Goal: Find contact information: Find contact information

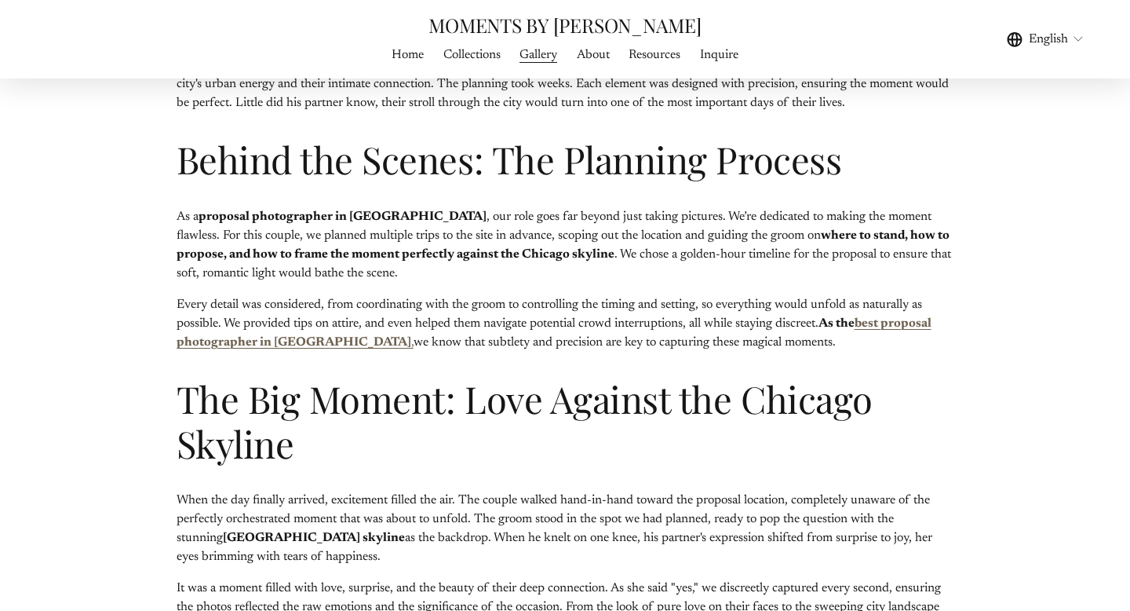
scroll to position [962, 0]
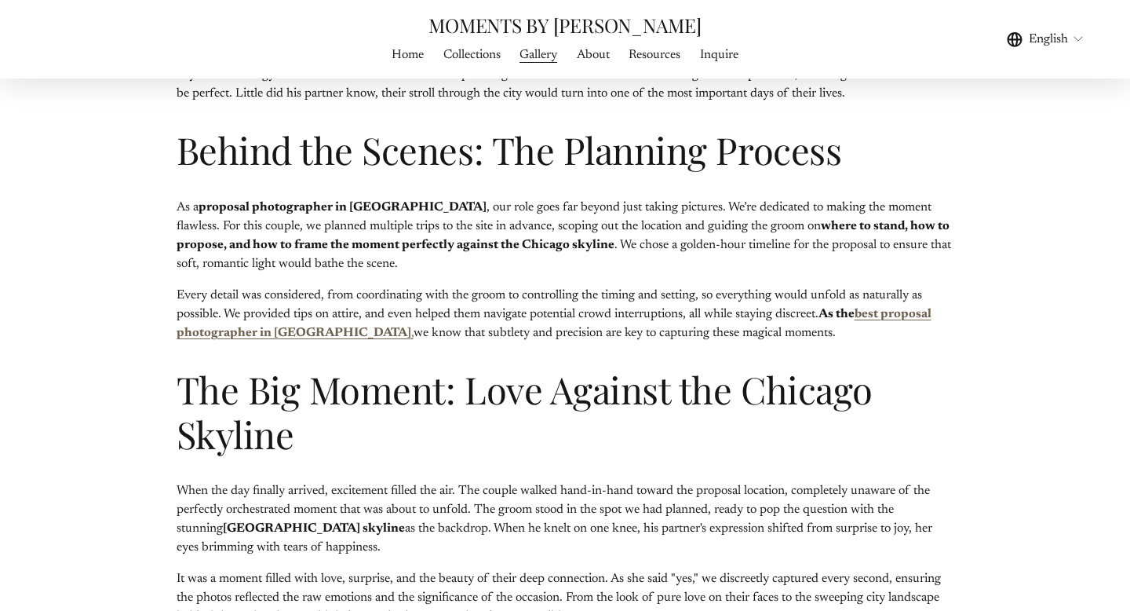
click at [404, 62] on link "Home" at bounding box center [408, 54] width 32 height 21
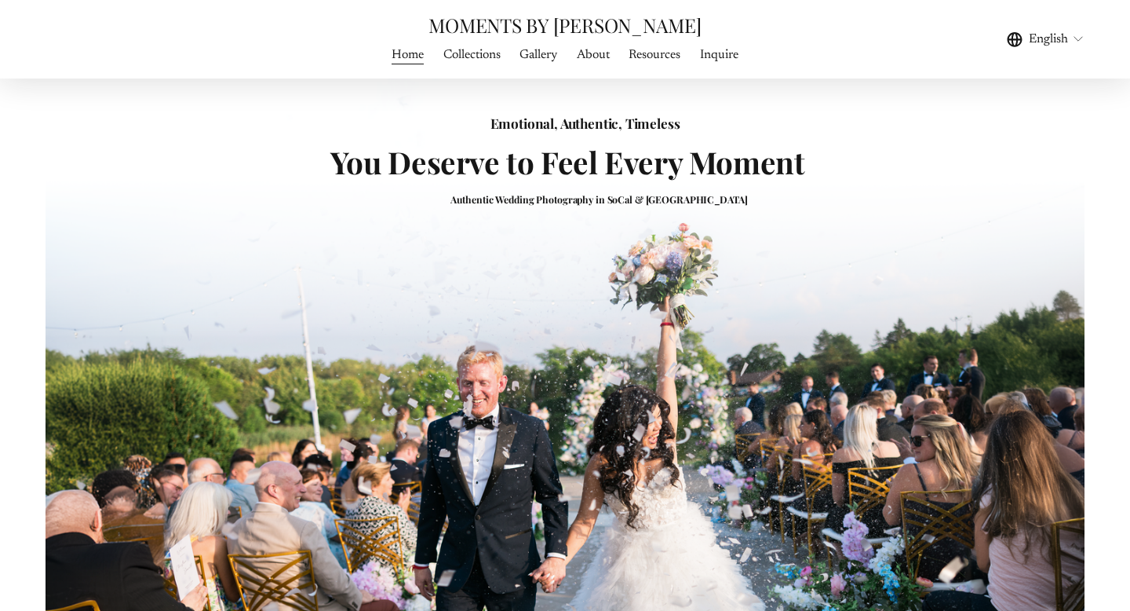
click at [724, 60] on link "Inquire" at bounding box center [719, 54] width 38 height 21
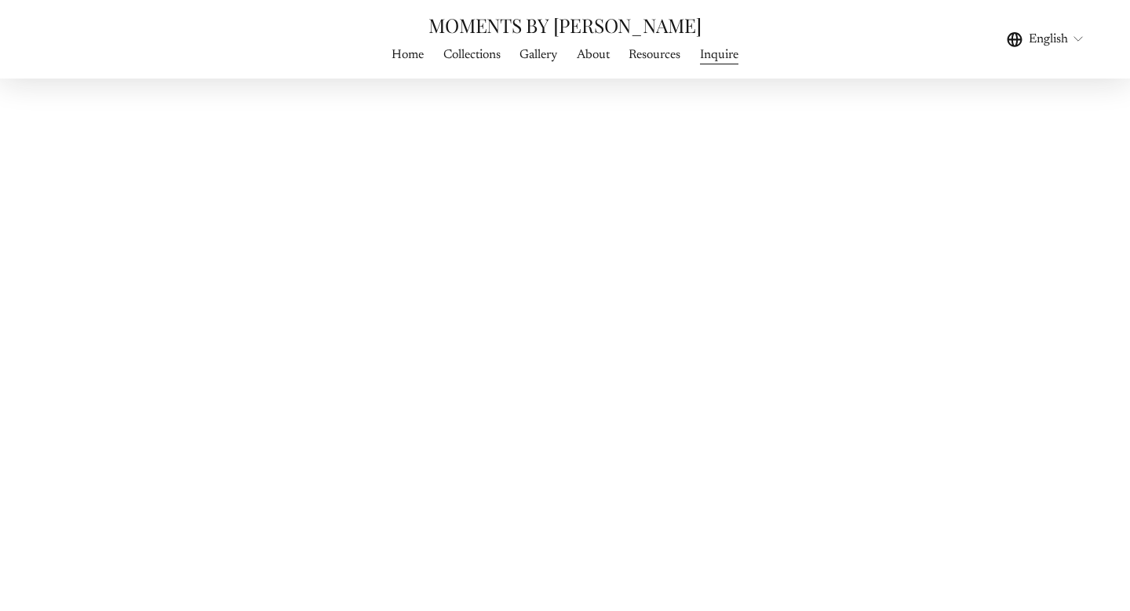
scroll to position [652, 0]
click at [221, 458] on div "CONNECT WITH ME IF MY WORK RESONATES WITH YOU, GET IN TOUCH VIA THE CONTACT FOR…" at bounding box center [565, 241] width 1130 height 1587
click at [206, 440] on div "CONNECT WITH ME IF MY WORK RESONATES WITH YOU, GET IN TOUCH VIA THE CONTACT FOR…" at bounding box center [565, 57] width 1130 height 1587
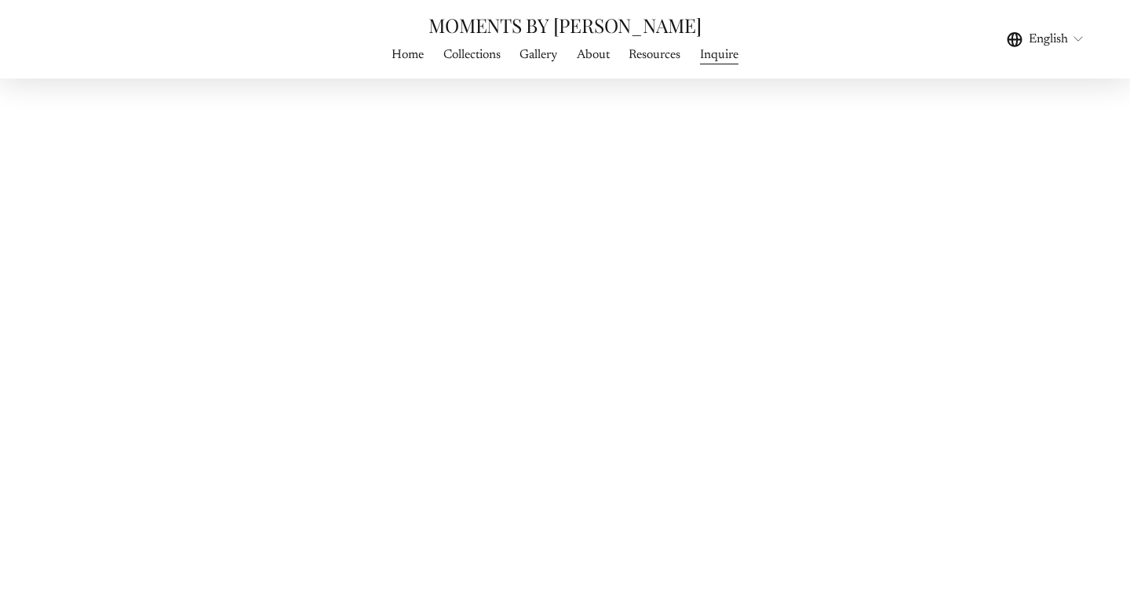
click at [404, 46] on link "Home" at bounding box center [408, 54] width 32 height 21
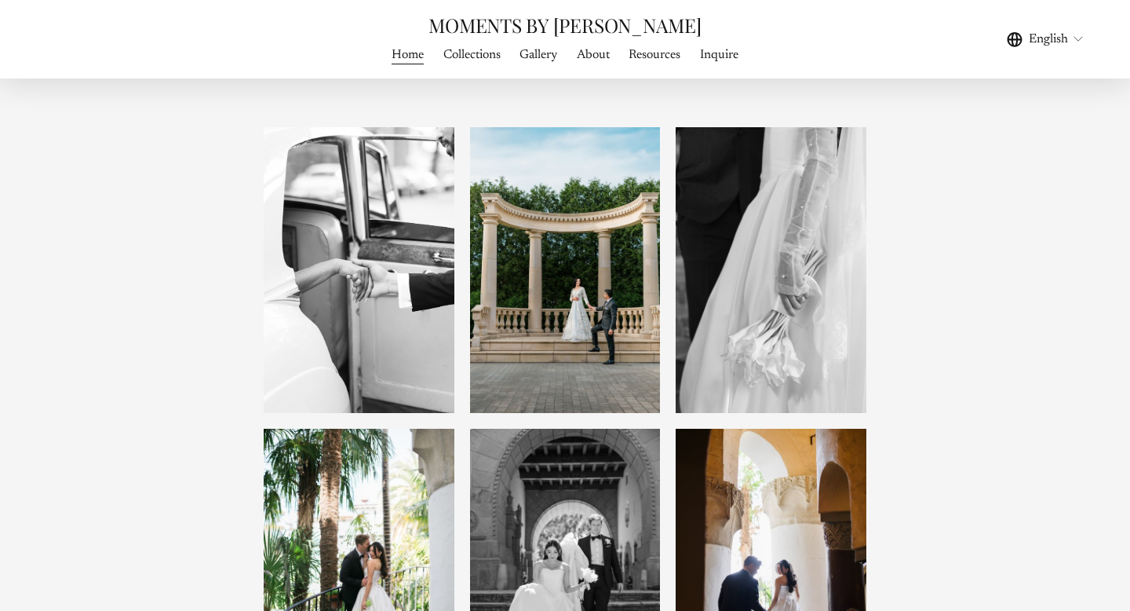
scroll to position [1198, 0]
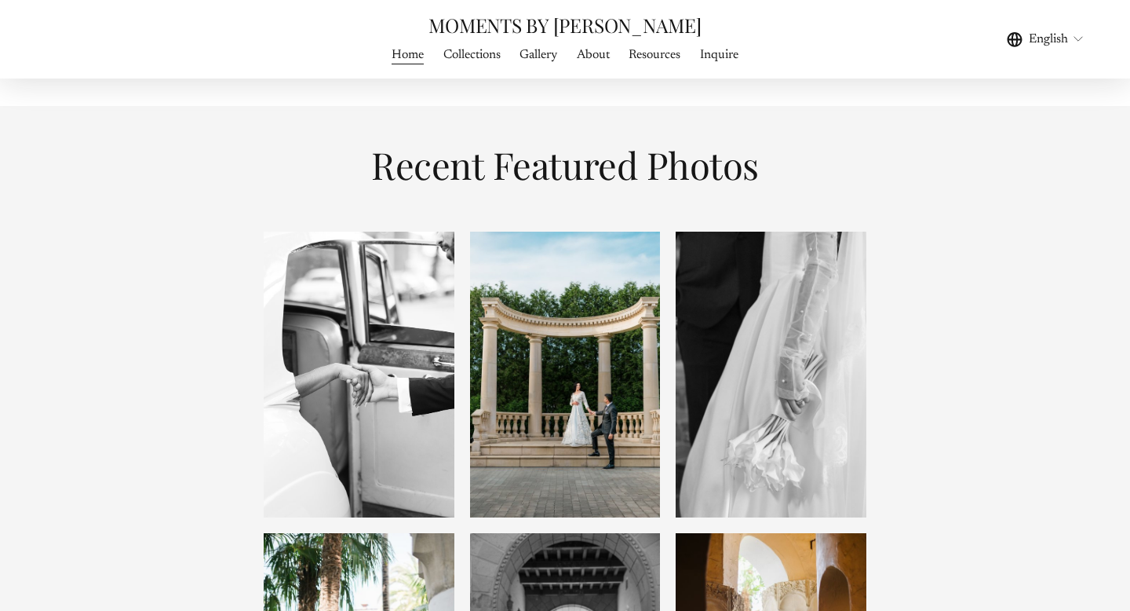
click at [710, 53] on link "Inquire" at bounding box center [719, 54] width 38 height 21
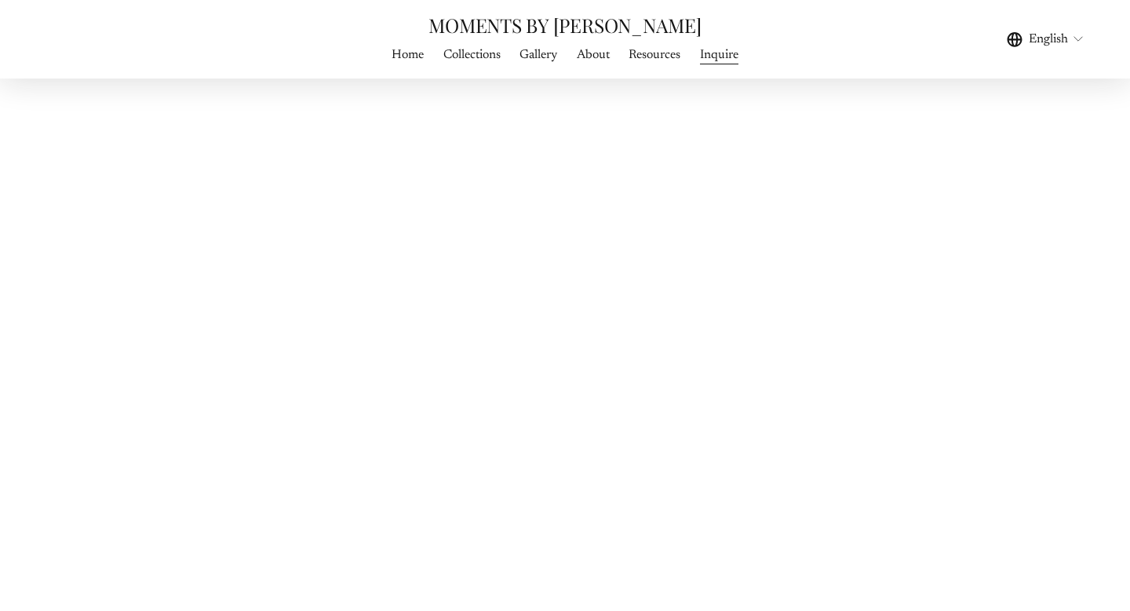
scroll to position [859, 0]
